Goal: Information Seeking & Learning: Learn about a topic

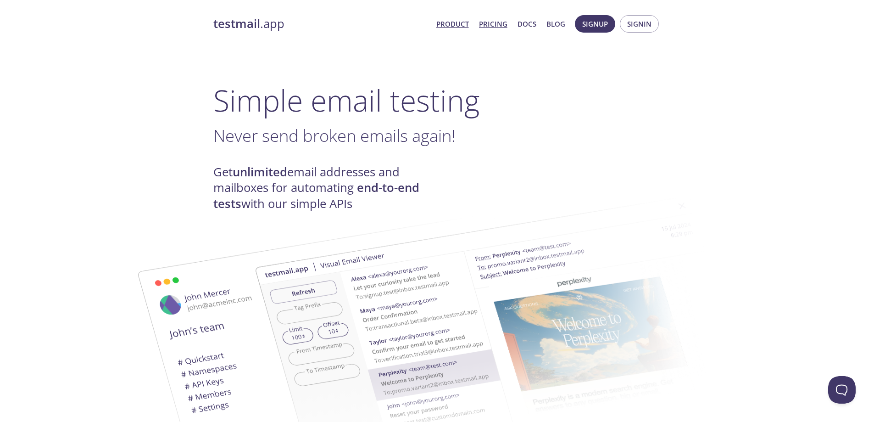
click at [486, 24] on link "Pricing" at bounding box center [493, 24] width 28 height 12
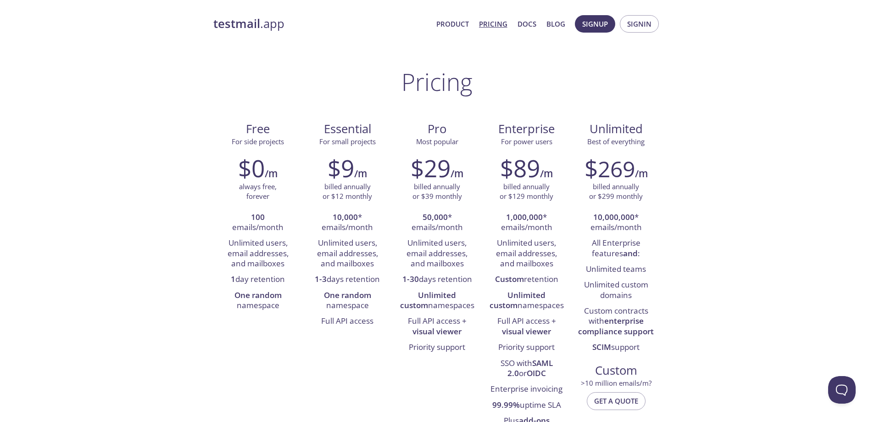
click at [278, 26] on link "testmail .app" at bounding box center [321, 24] width 216 height 16
